Goal: Information Seeking & Learning: Learn about a topic

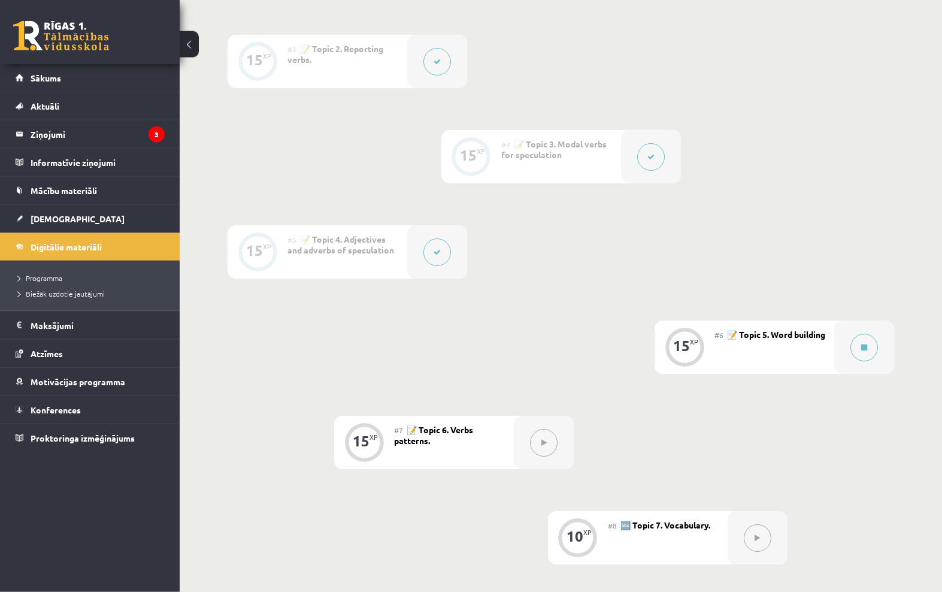
scroll to position [496, 0]
click at [762, 347] on div "#6 📝 Topic 5. Word building" at bounding box center [775, 344] width 120 height 53
click at [869, 335] on button at bounding box center [865, 345] width 28 height 28
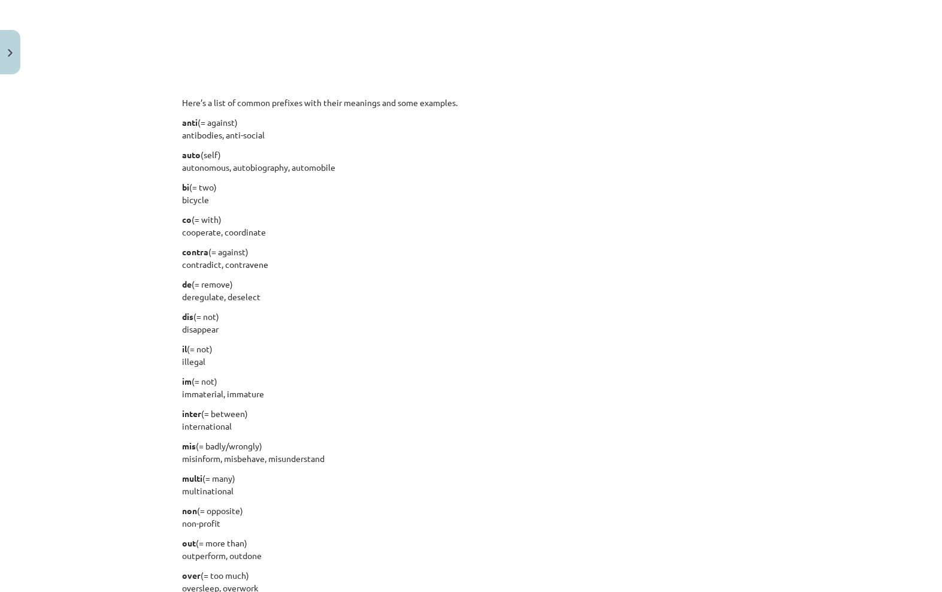
scroll to position [507, 0]
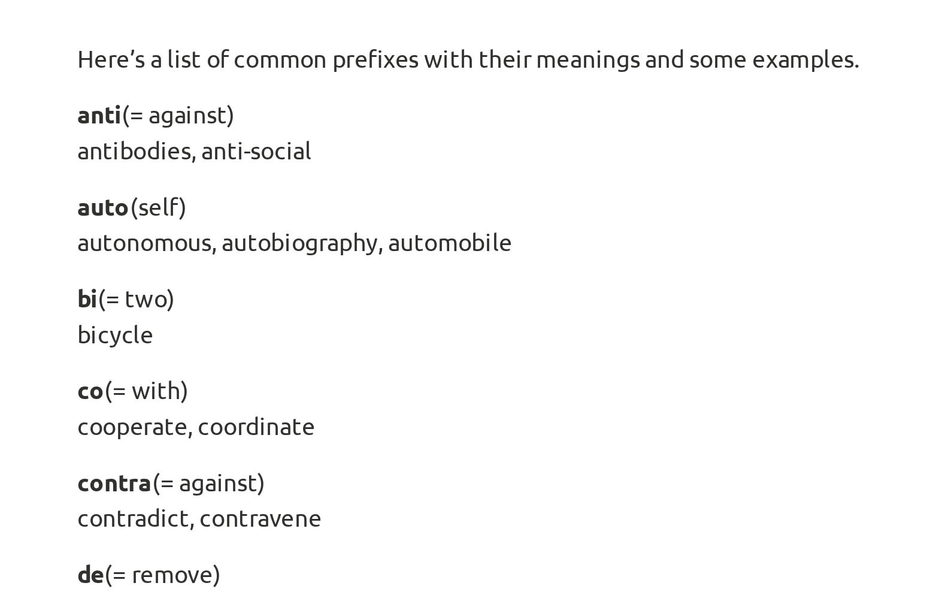
click at [300, 213] on p "co (= with) cooperate, coordinate" at bounding box center [471, 225] width 579 height 25
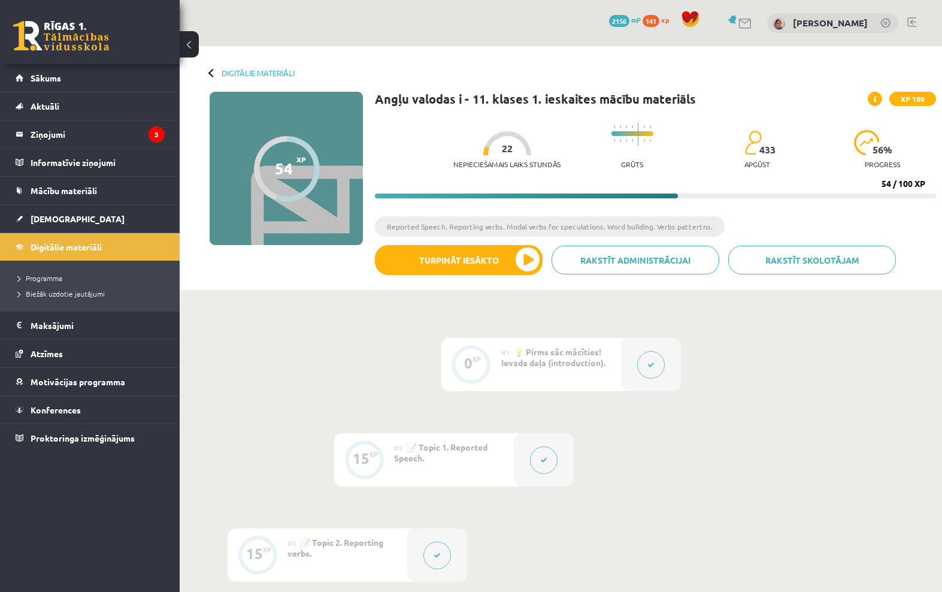
scroll to position [332, 0]
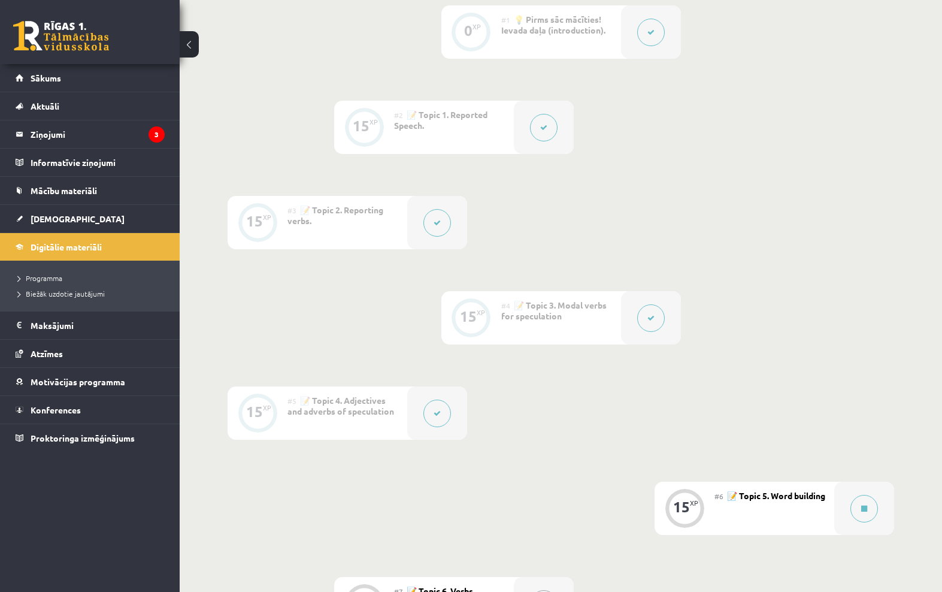
click at [870, 500] on button at bounding box center [865, 509] width 28 height 28
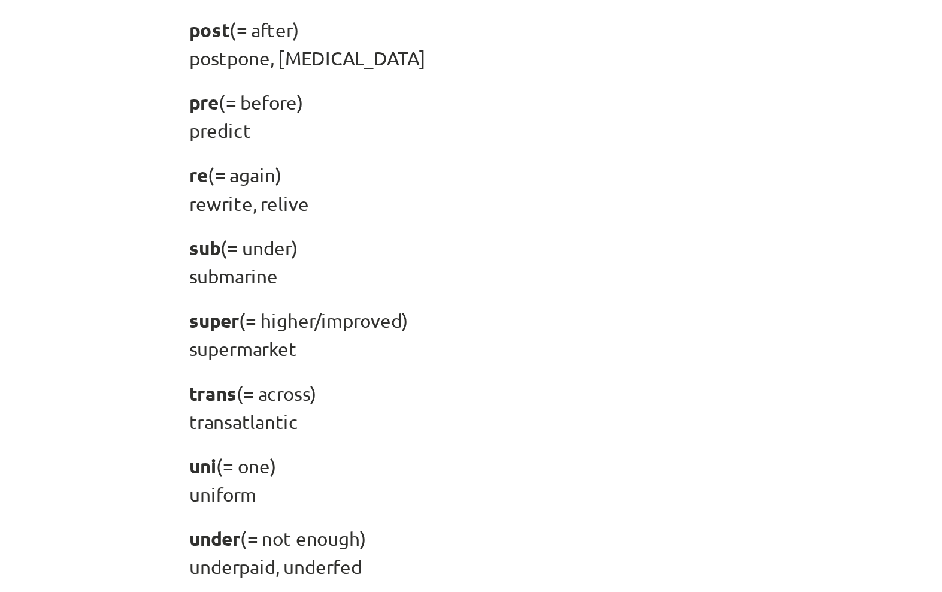
scroll to position [1276, 0]
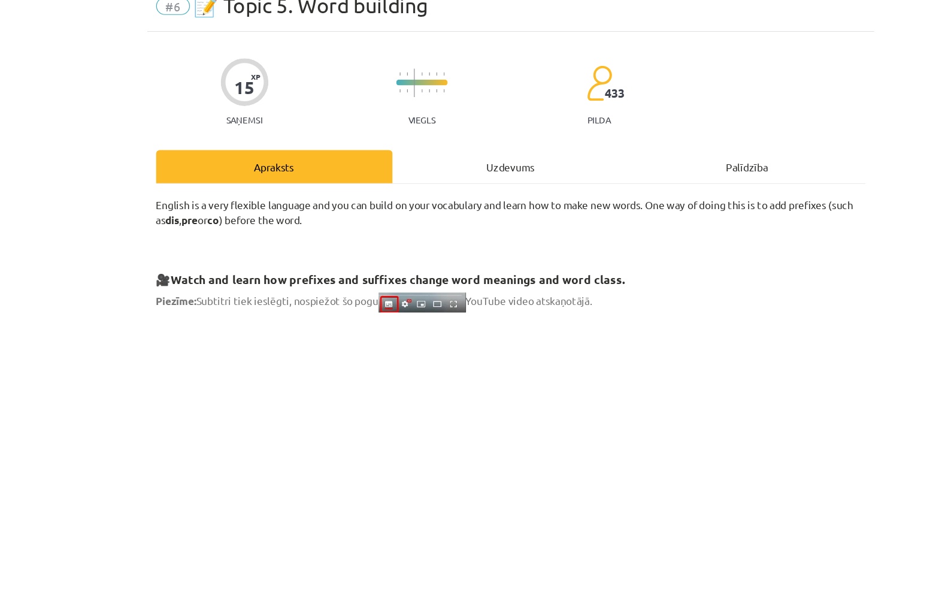
scroll to position [409, 0]
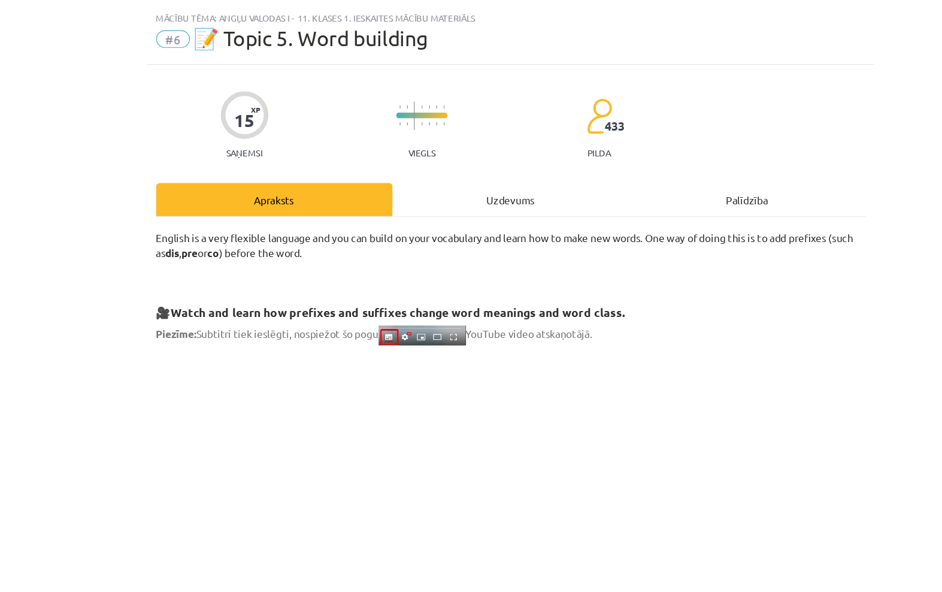
click at [424, 176] on div "Uzdevums" at bounding box center [471, 189] width 193 height 27
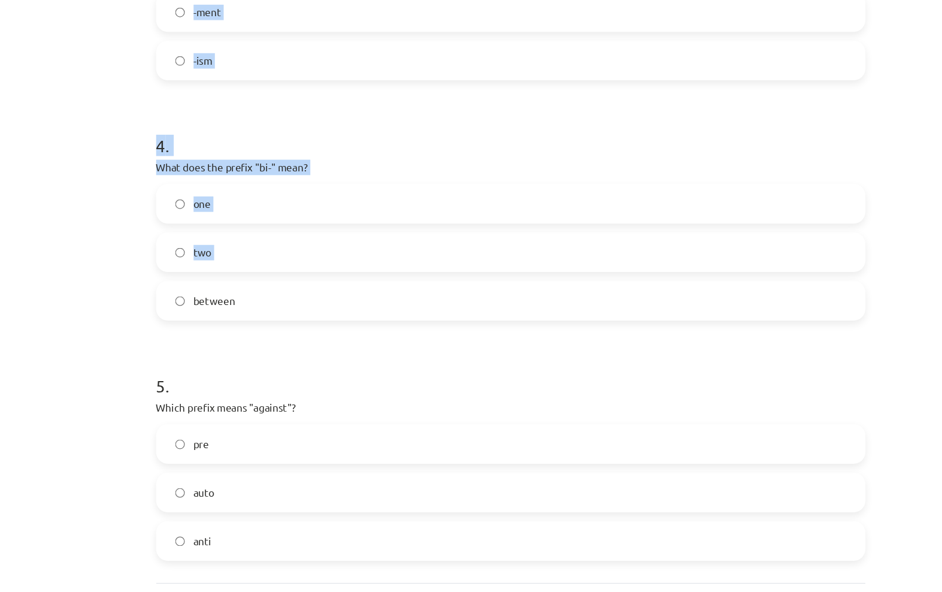
scroll to position [729, 0]
copy form "1 . What does the prefix "sub-" mean? above under across 2 . Which of the follo…"
click at [89, 449] on div "Mācību tēma: Angļu valodas i - 11. klases 1. ieskaites mācību materiāls #6 📝 To…" at bounding box center [471, 296] width 942 height 592
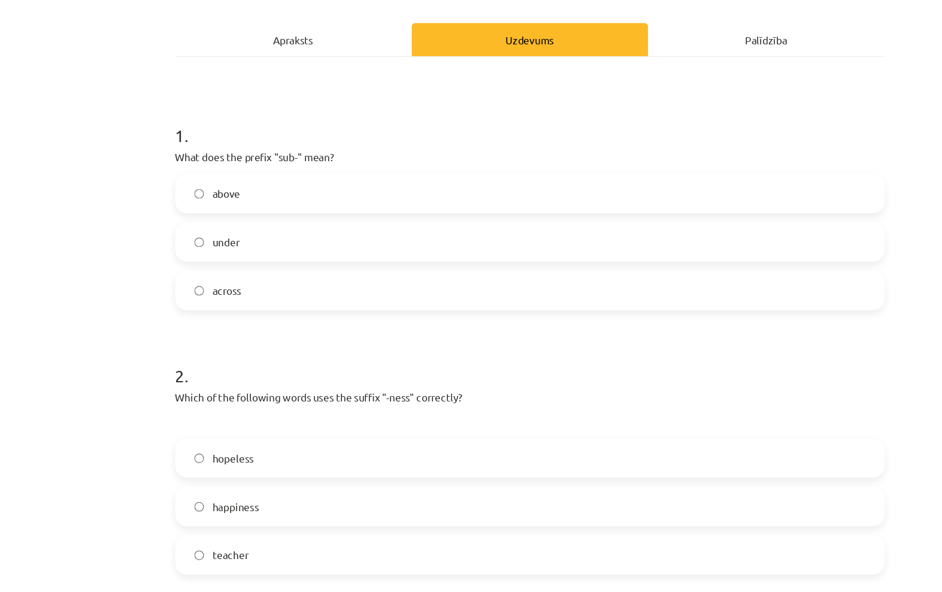
scroll to position [129, 0]
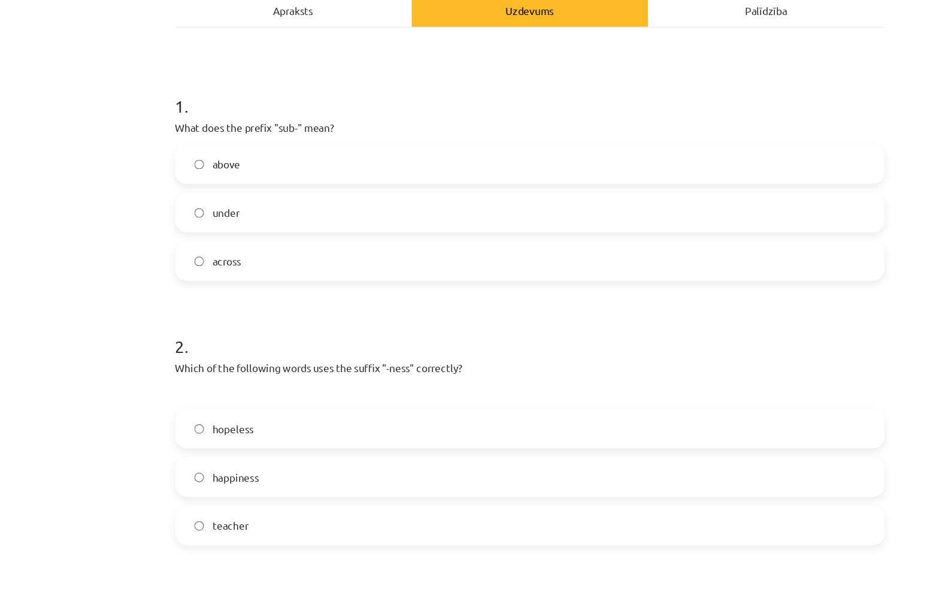
click at [409, 210] on label "under" at bounding box center [471, 225] width 576 height 30
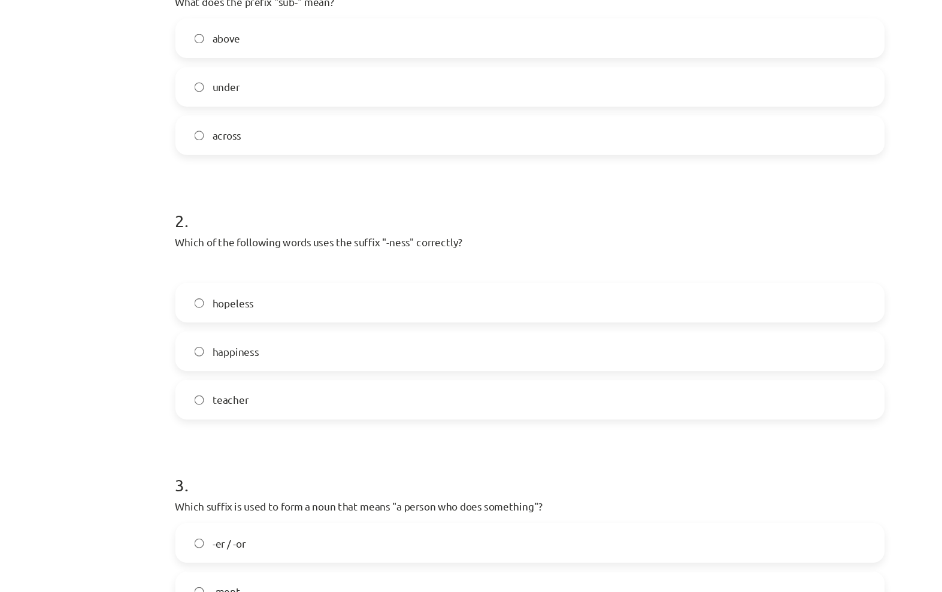
scroll to position [232, 0]
click at [472, 323] on label "happiness" at bounding box center [471, 338] width 576 height 30
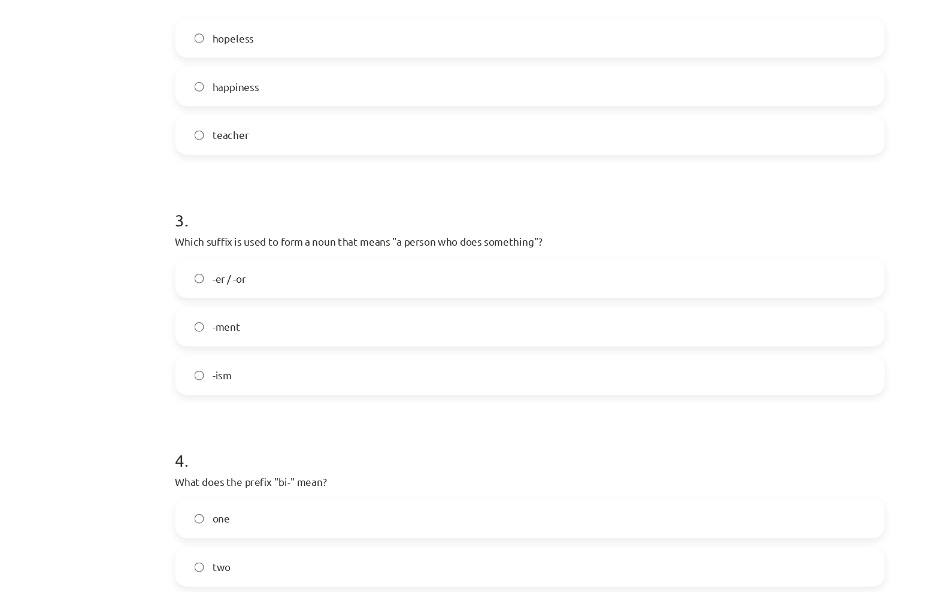
scroll to position [447, 0]
click at [477, 304] on label "-ment" at bounding box center [471, 319] width 576 height 30
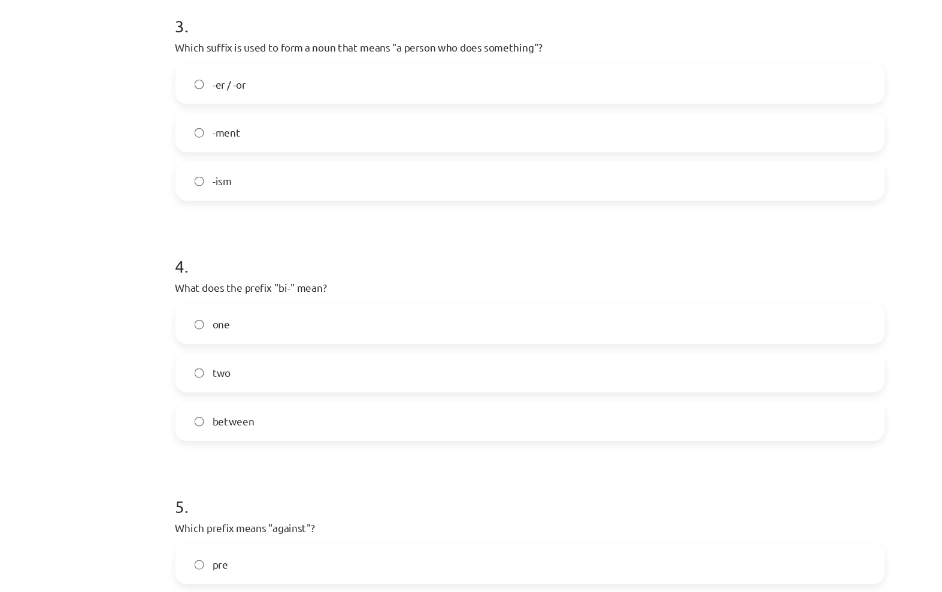
scroll to position [606, 0]
click at [502, 341] on label "two" at bounding box center [471, 356] width 576 height 30
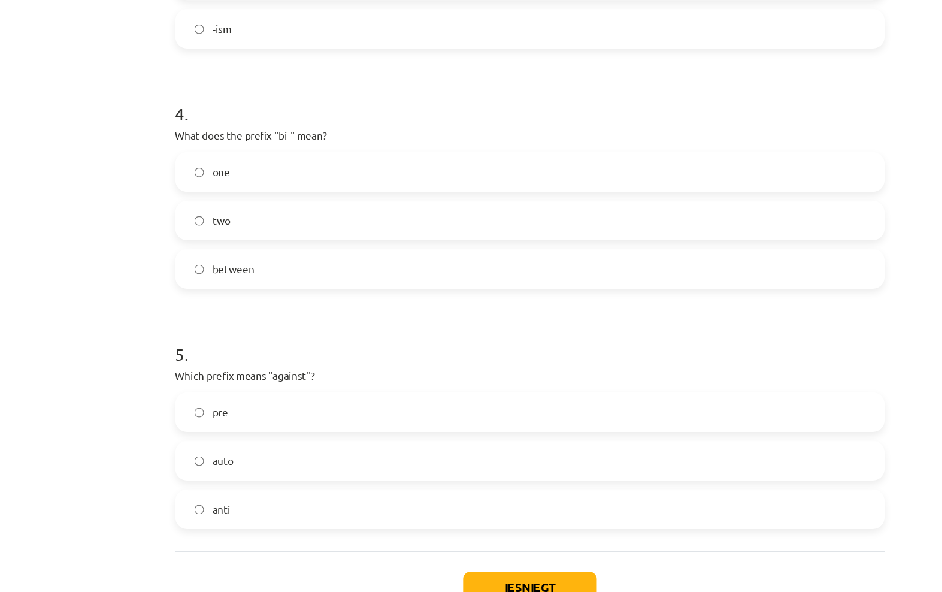
scroll to position [729, 0]
click at [253, 453] on label "anti" at bounding box center [471, 468] width 576 height 30
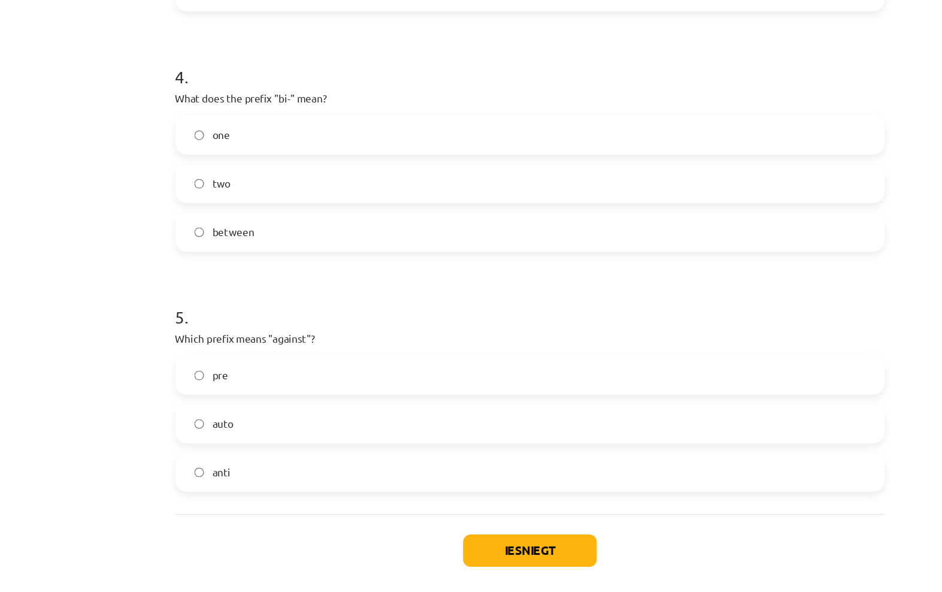
click at [438, 519] on button "Iesniegt" at bounding box center [471, 532] width 109 height 26
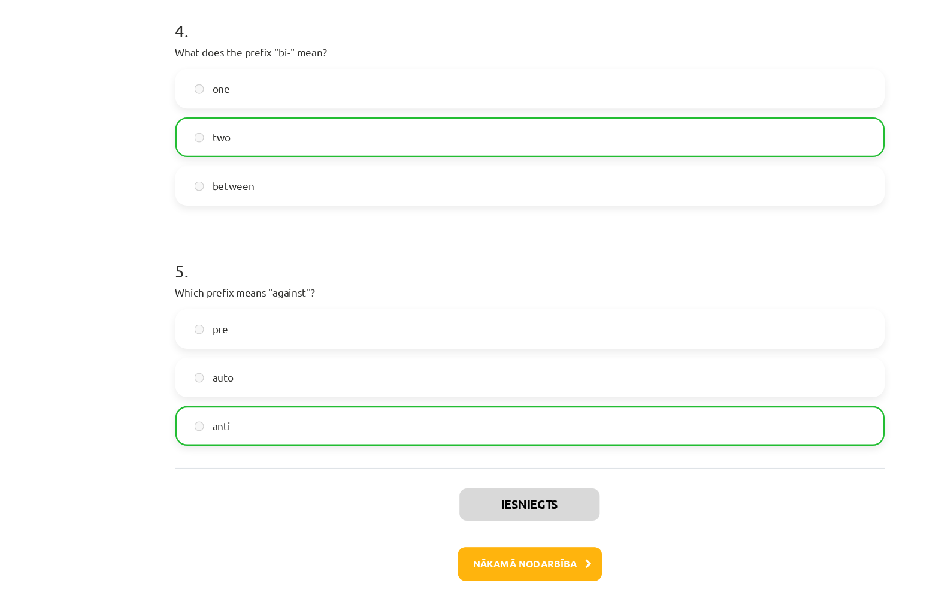
click at [458, 530] on button "Nākamā nodarbība" at bounding box center [471, 544] width 117 height 28
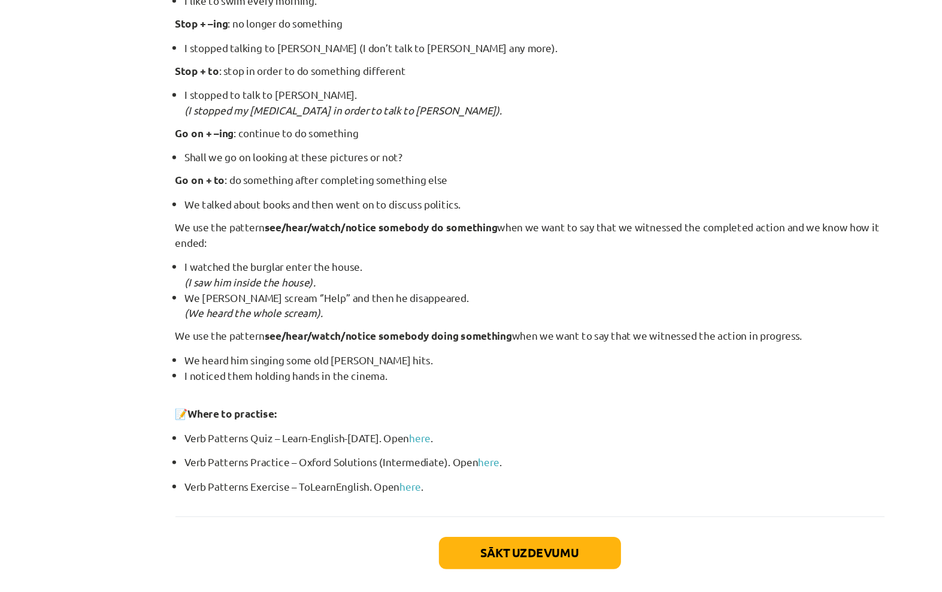
scroll to position [1418, 0]
click at [445, 522] on button "Sākt uzdevumu" at bounding box center [471, 535] width 149 height 26
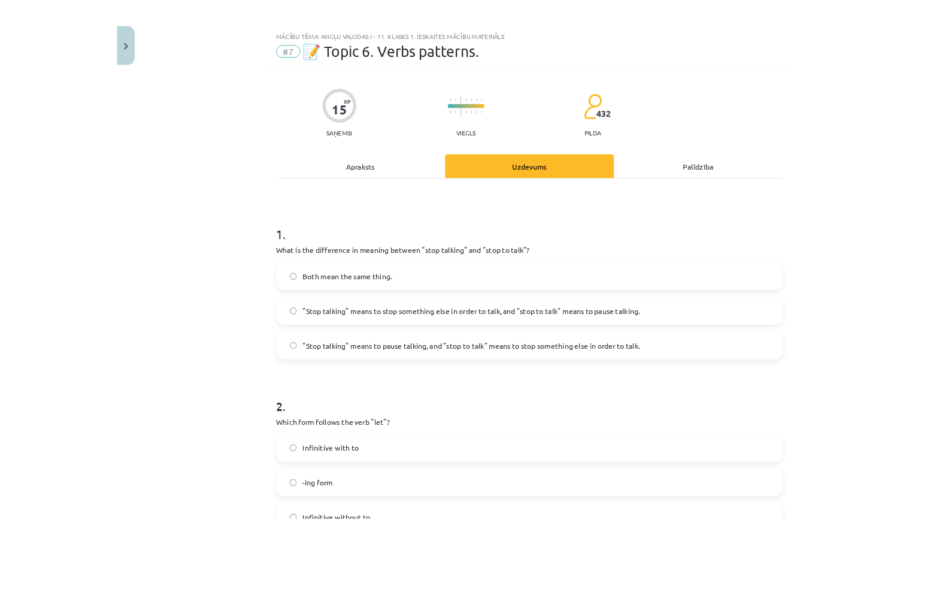
scroll to position [365, 0]
